Goal: Transaction & Acquisition: Purchase product/service

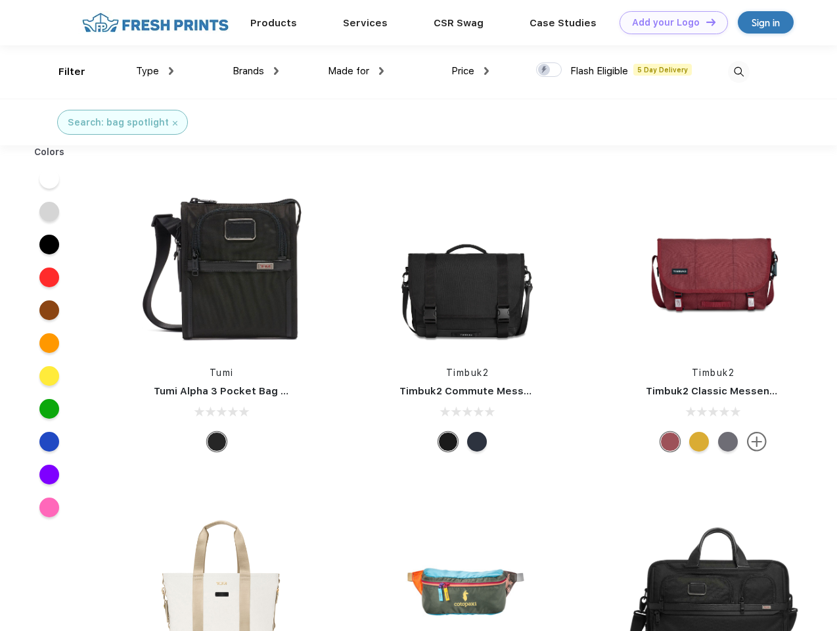
scroll to position [1, 0]
click at [669, 22] on link "Add your Logo Design Tool" at bounding box center [673, 22] width 108 height 23
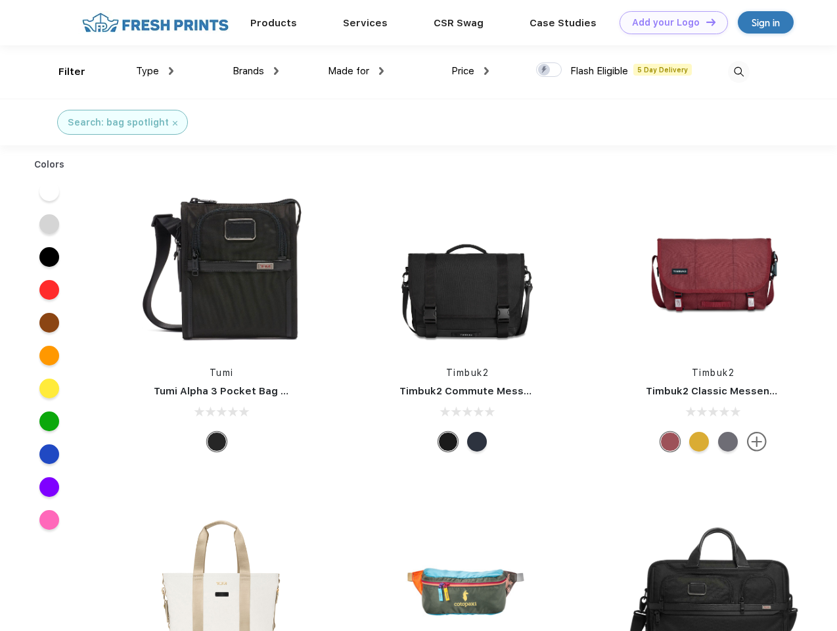
click at [63, 72] on div "Filter" at bounding box center [71, 71] width 27 height 15
click at [155, 71] on span "Type" at bounding box center [147, 71] width 23 height 12
click at [256, 71] on span "Brands" at bounding box center [249, 71] width 32 height 12
click at [356, 71] on span "Made for" at bounding box center [348, 71] width 41 height 12
click at [470, 71] on span "Price" at bounding box center [462, 71] width 23 height 12
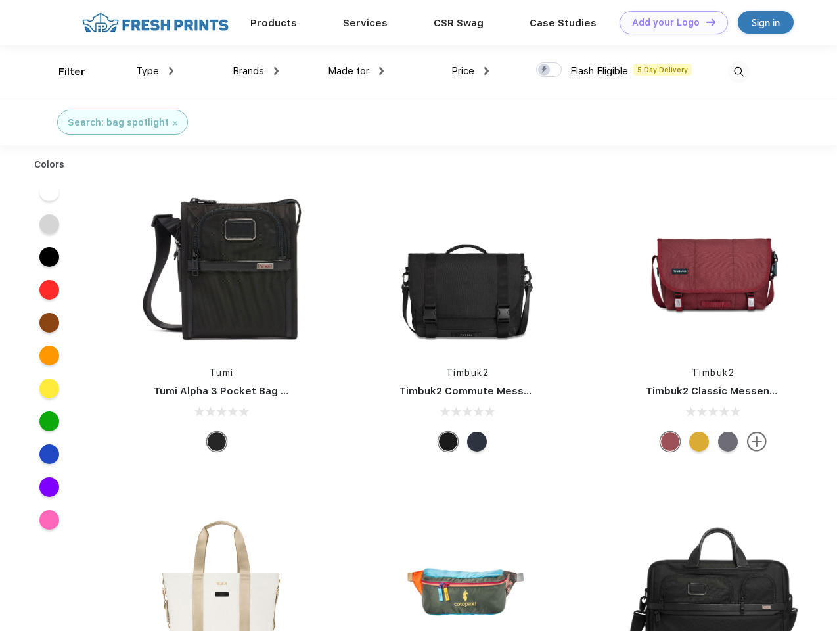
click at [549, 70] on div at bounding box center [549, 69] width 26 height 14
click at [545, 70] on input "checkbox" at bounding box center [540, 66] width 9 height 9
checkbox input "true"
